Goal: Register for event/course

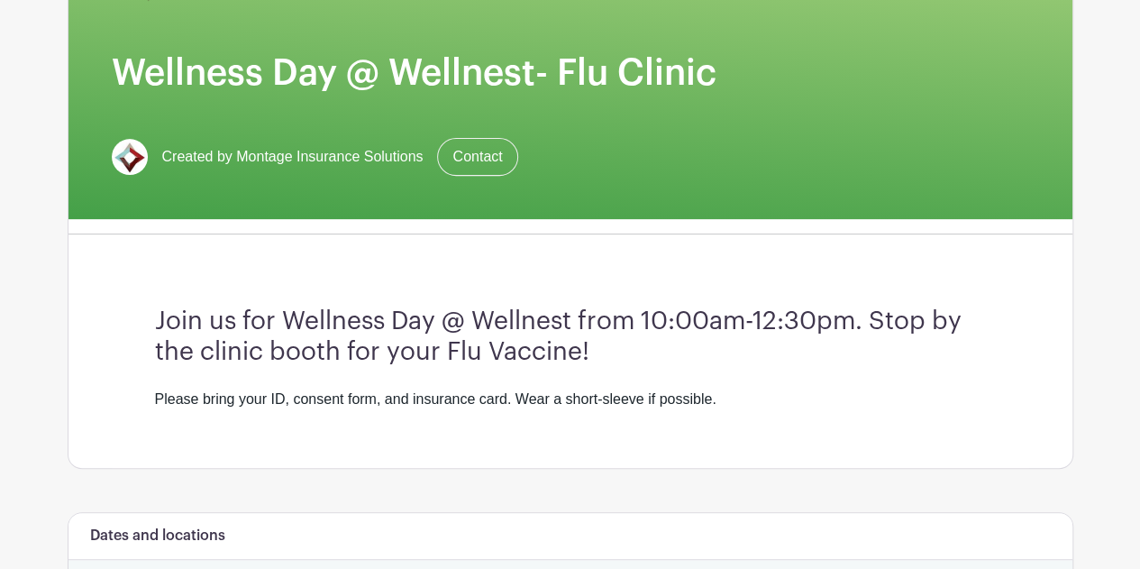
scroll to position [360, 0]
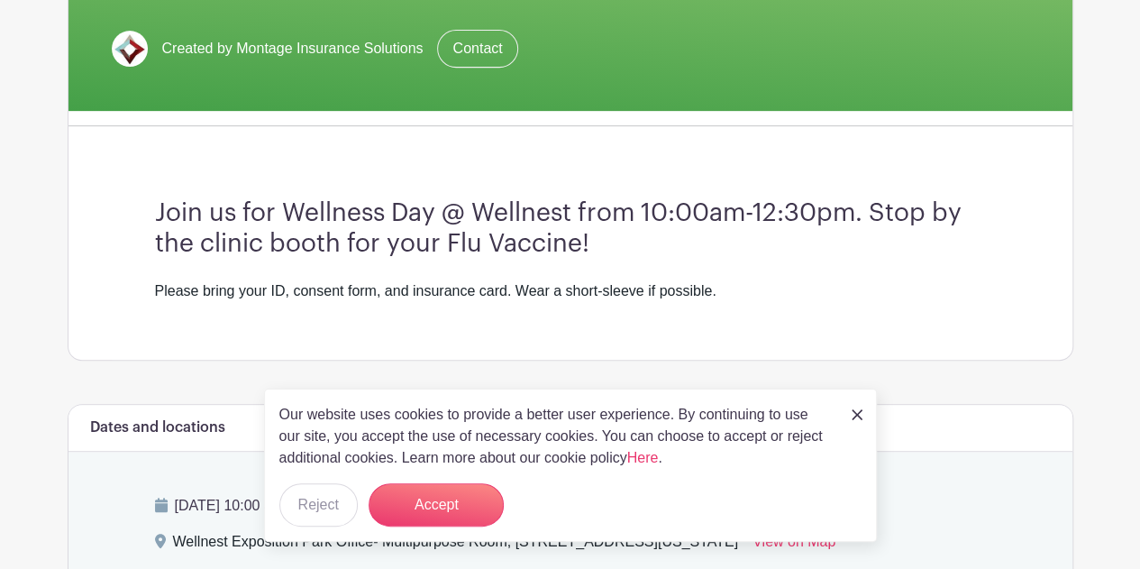
click at [858, 406] on link at bounding box center [856, 414] width 11 height 22
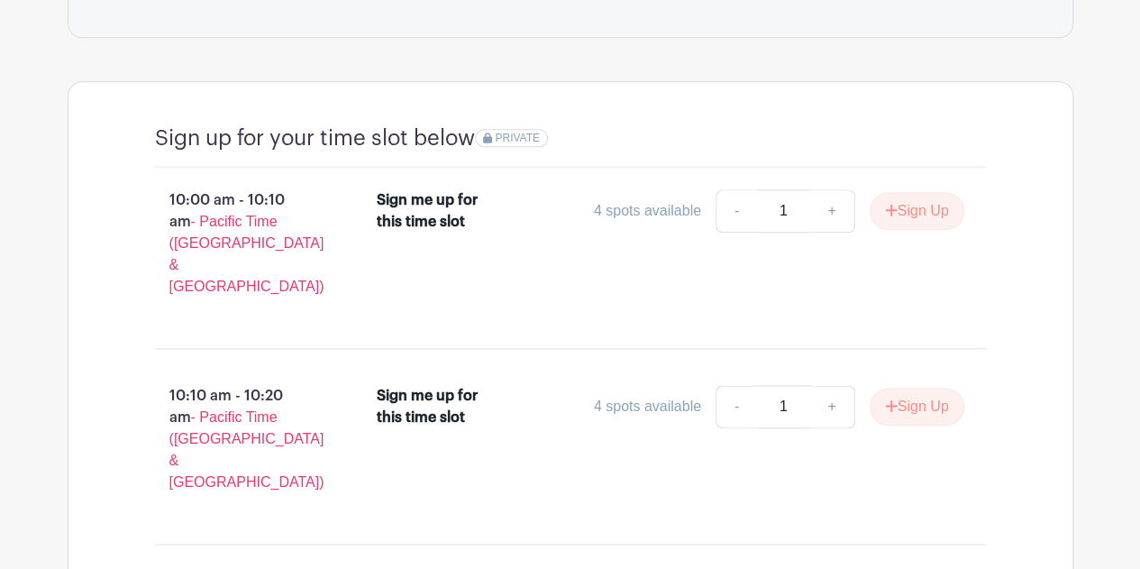
scroll to position [811, 0]
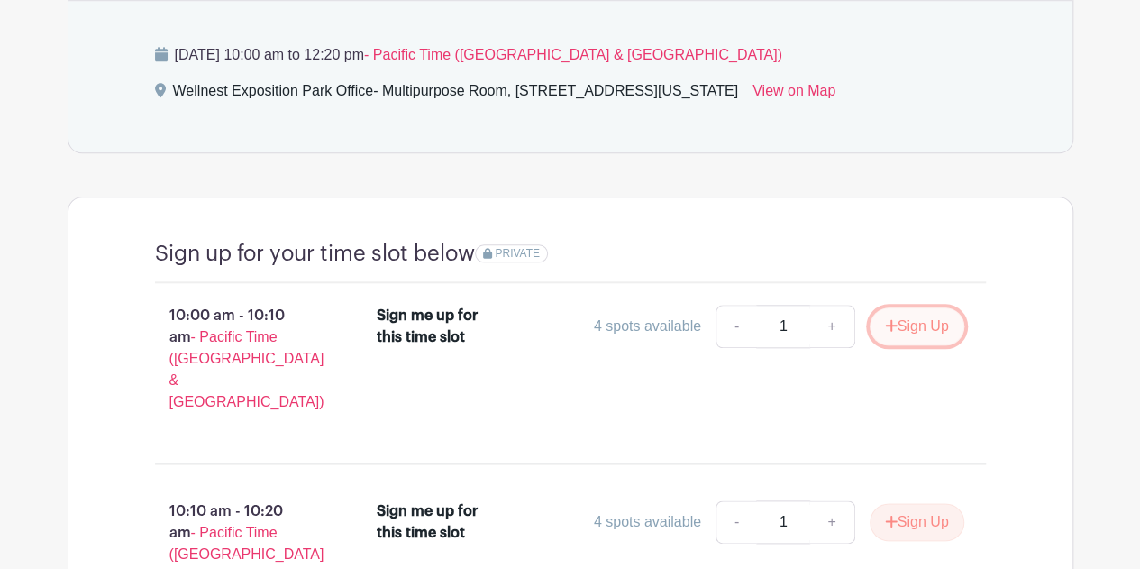
click at [905, 321] on button "Sign Up" at bounding box center [916, 326] width 95 height 38
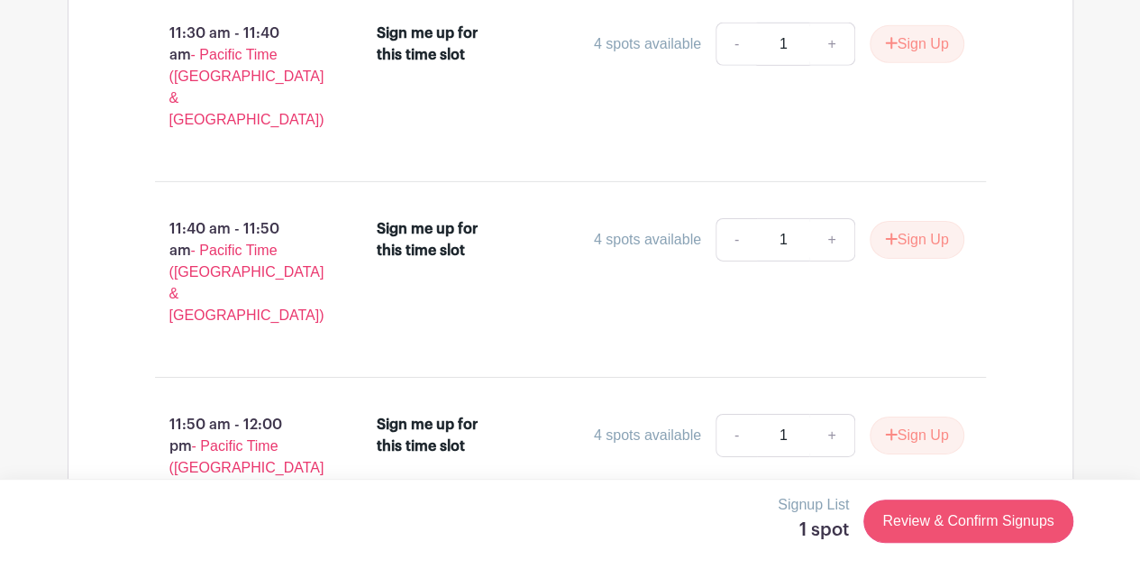
scroll to position [2962, 0]
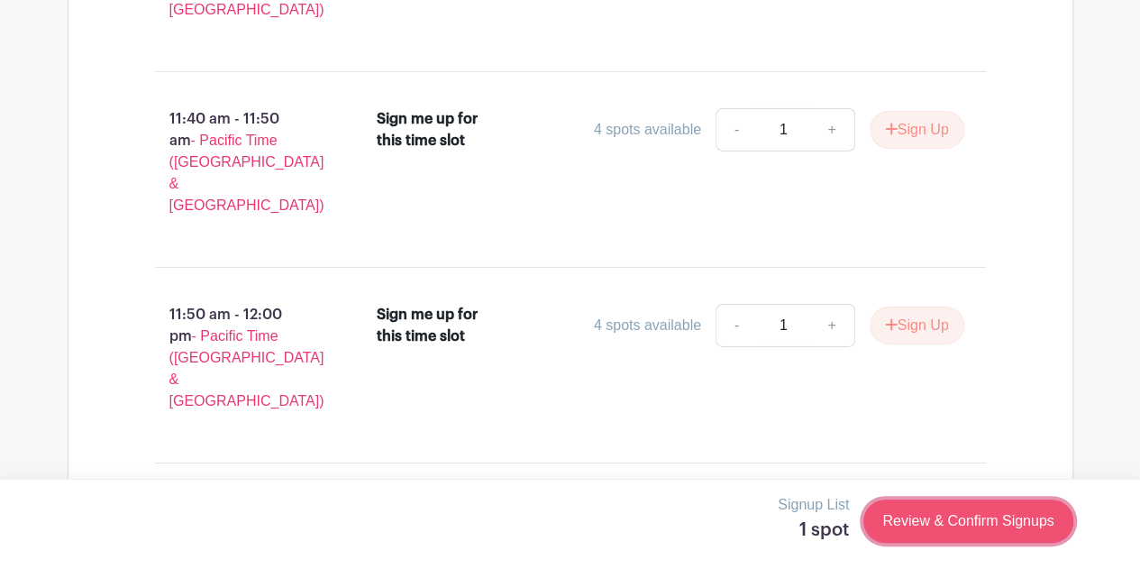
click at [948, 520] on link "Review & Confirm Signups" at bounding box center [967, 520] width 209 height 43
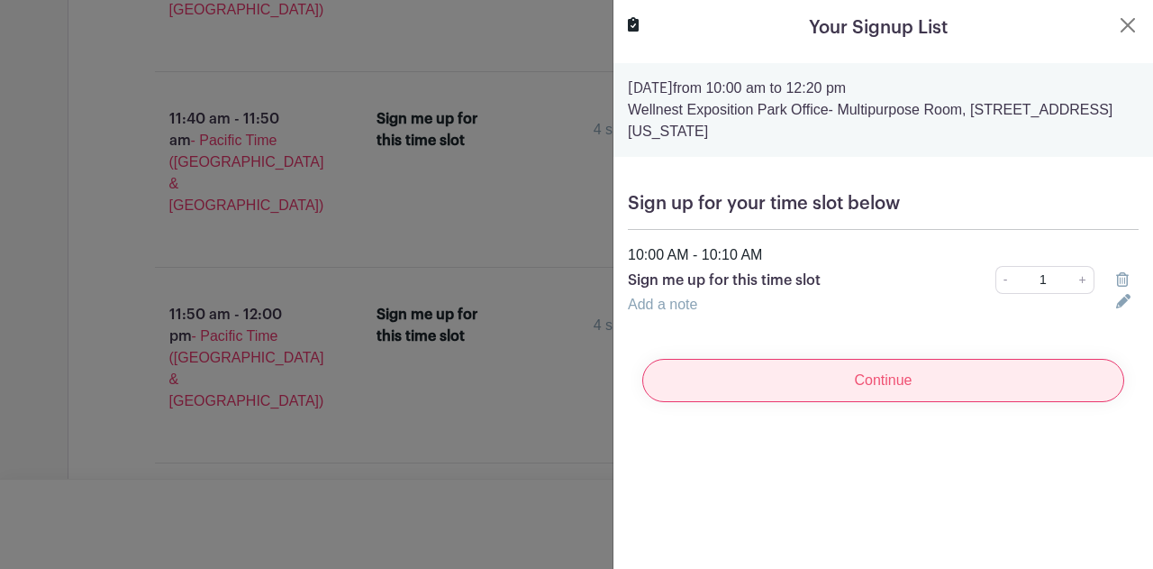
click at [802, 385] on input "Continue" at bounding box center [883, 380] width 482 height 43
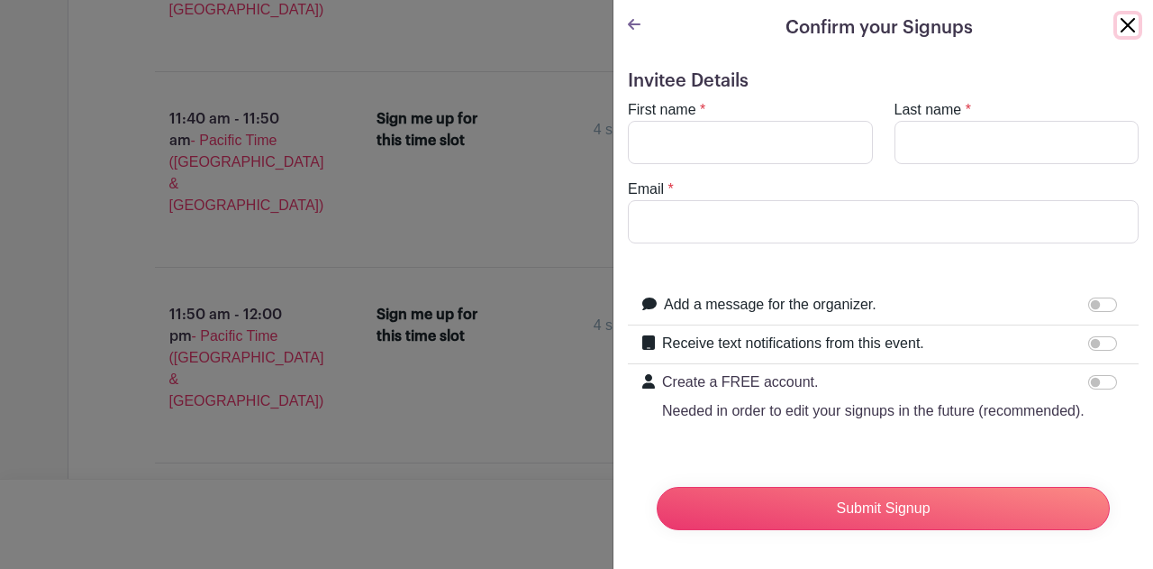
click at [1117, 28] on button "Close" at bounding box center [1128, 25] width 22 height 22
